Goal: Information Seeking & Learning: Learn about a topic

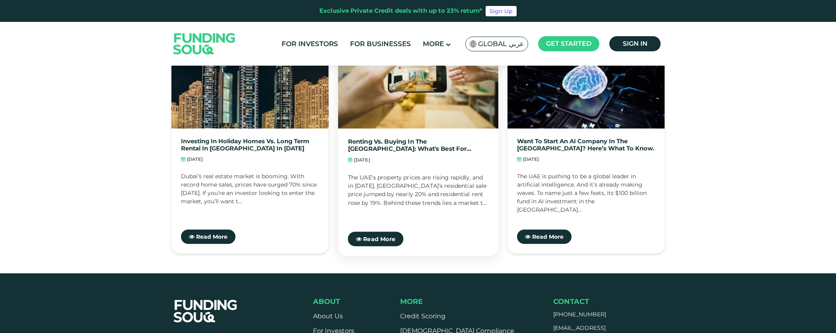
scroll to position [1268, 0]
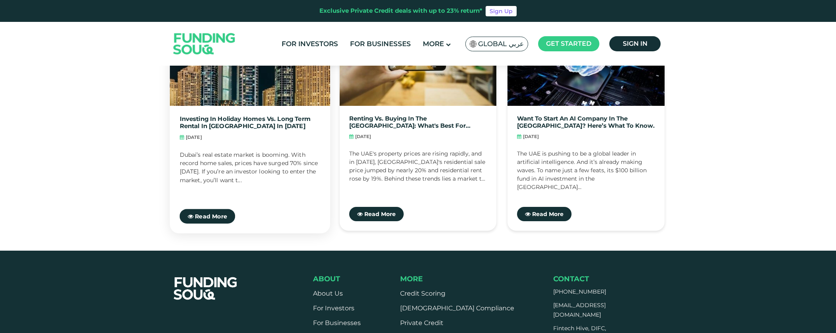
click at [232, 130] on link "Investing in Holiday Homes vs. Long Term Rental in [GEOGRAPHIC_DATA] in [DATE]" at bounding box center [250, 122] width 141 height 14
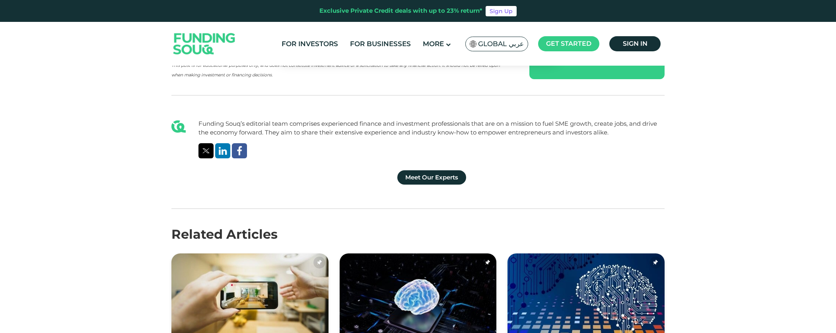
scroll to position [2785, 0]
